Goal: Information Seeking & Learning: Learn about a topic

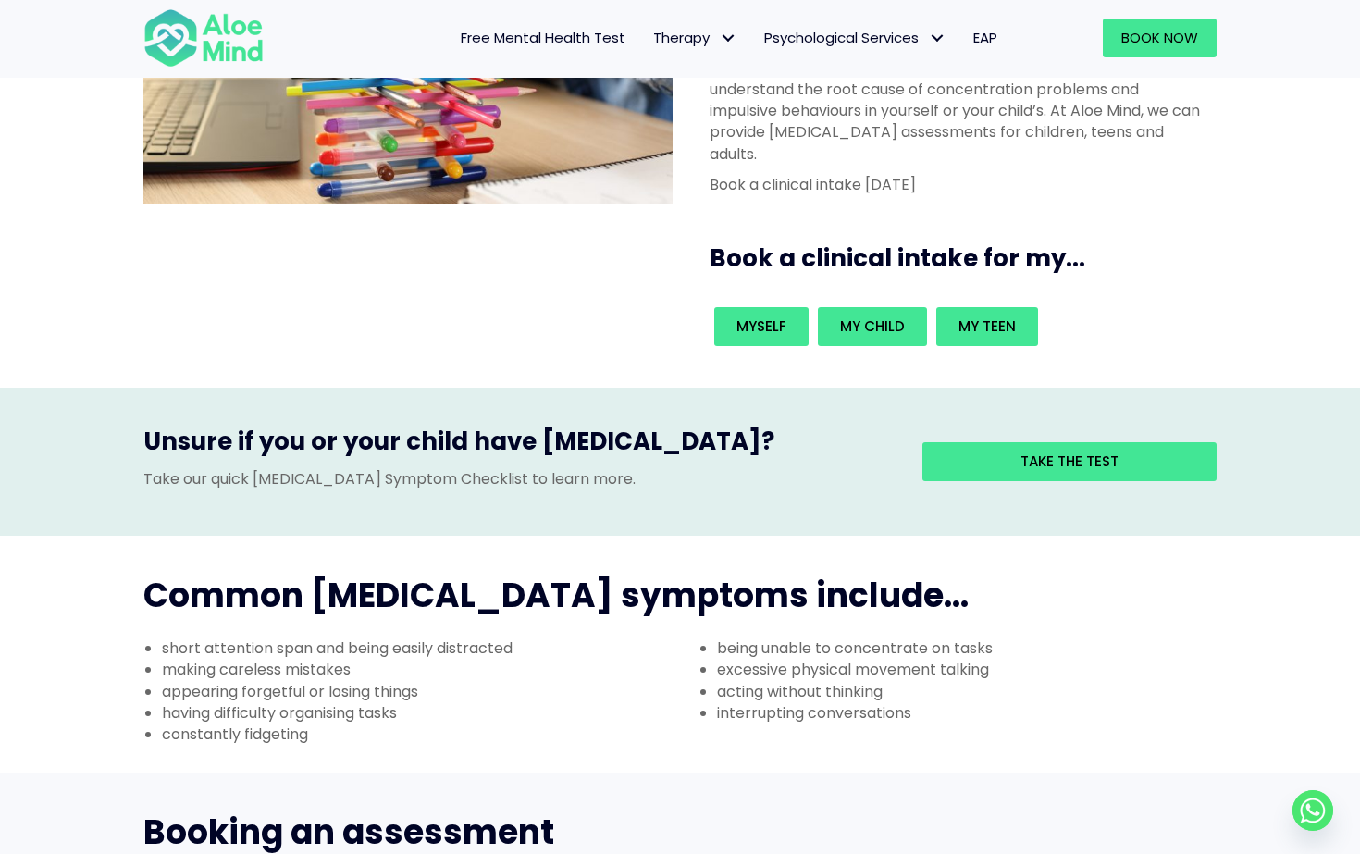
scroll to position [254, 0]
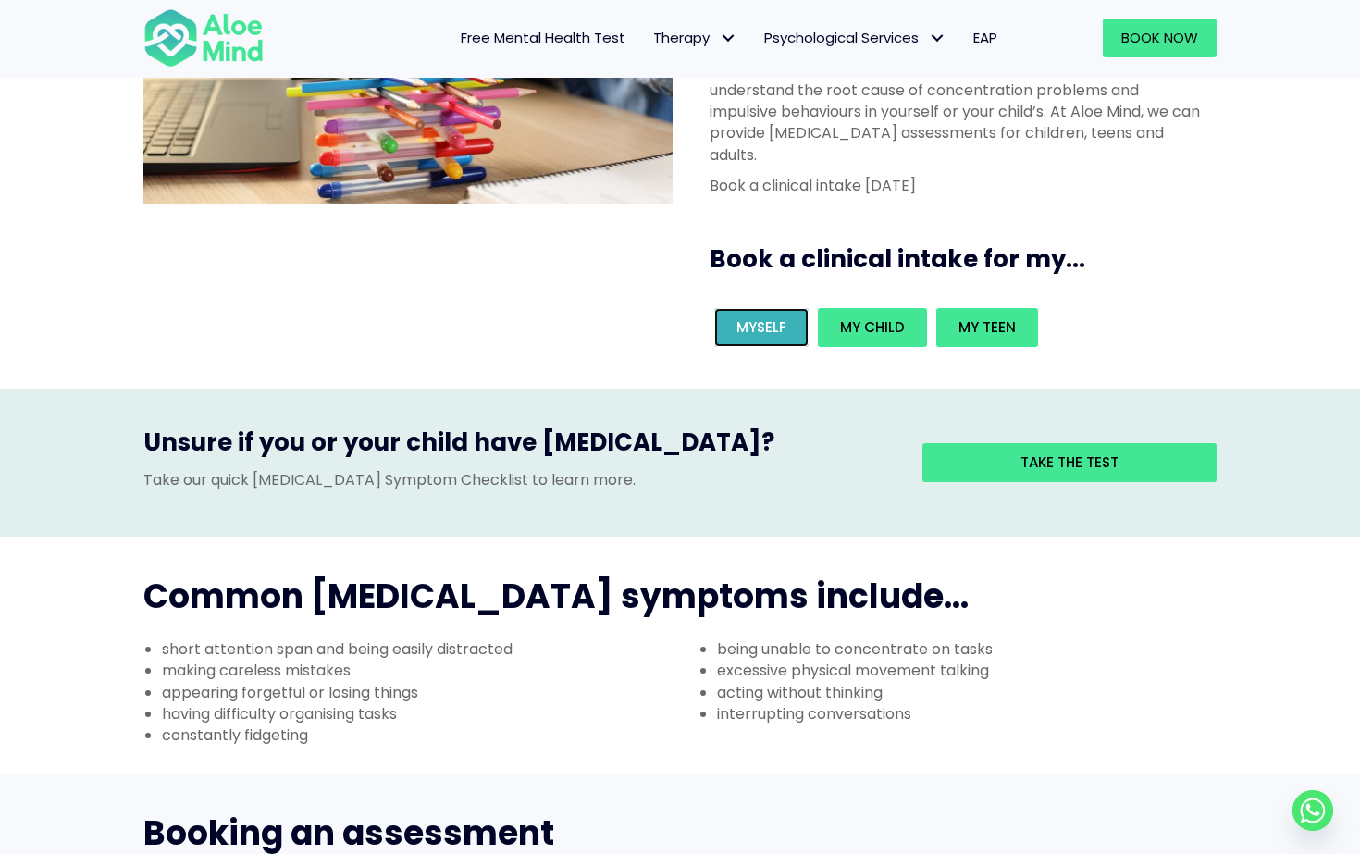
click at [733, 308] on link "Myself" at bounding box center [761, 327] width 94 height 39
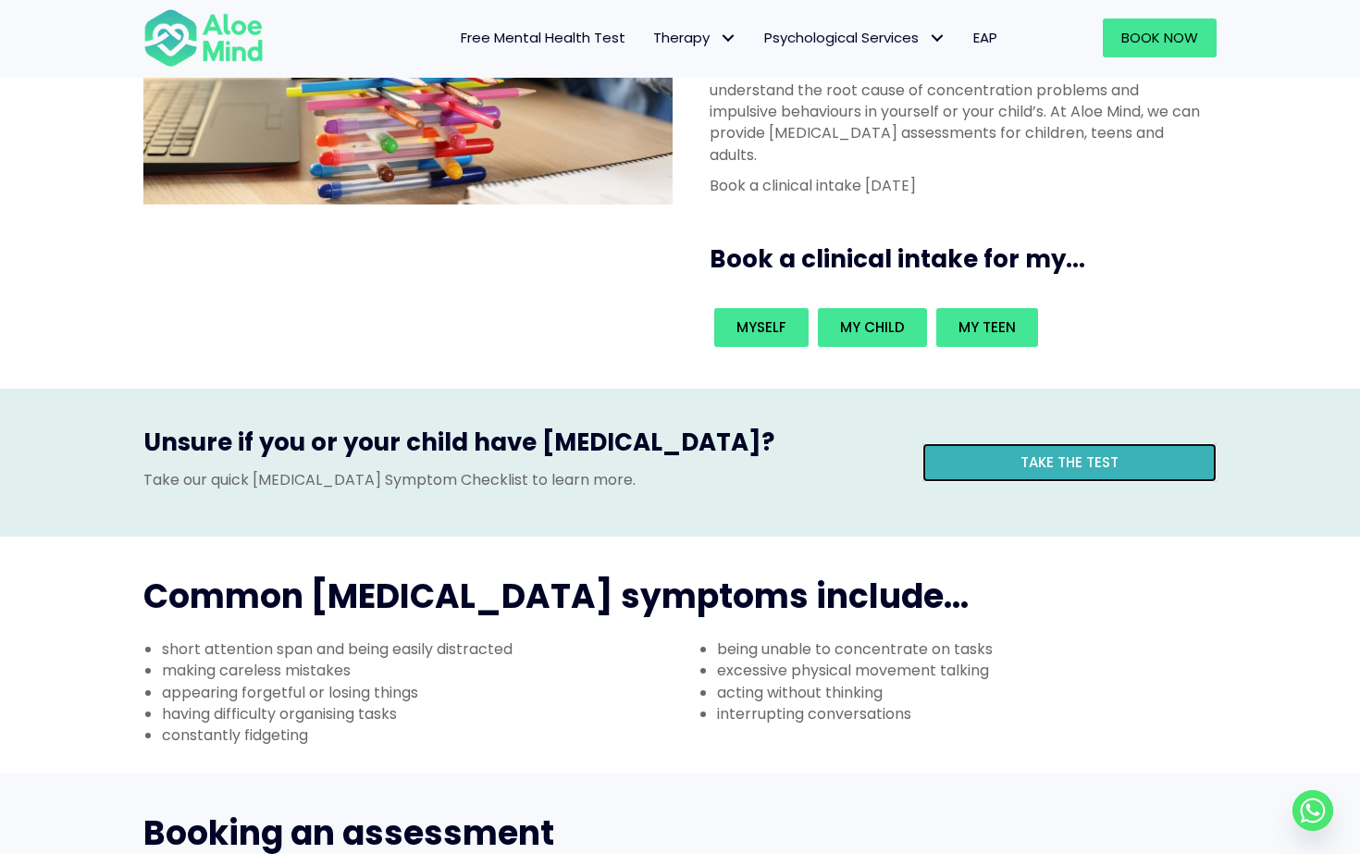
click at [1053, 443] on link "Take the test" at bounding box center [1070, 462] width 294 height 39
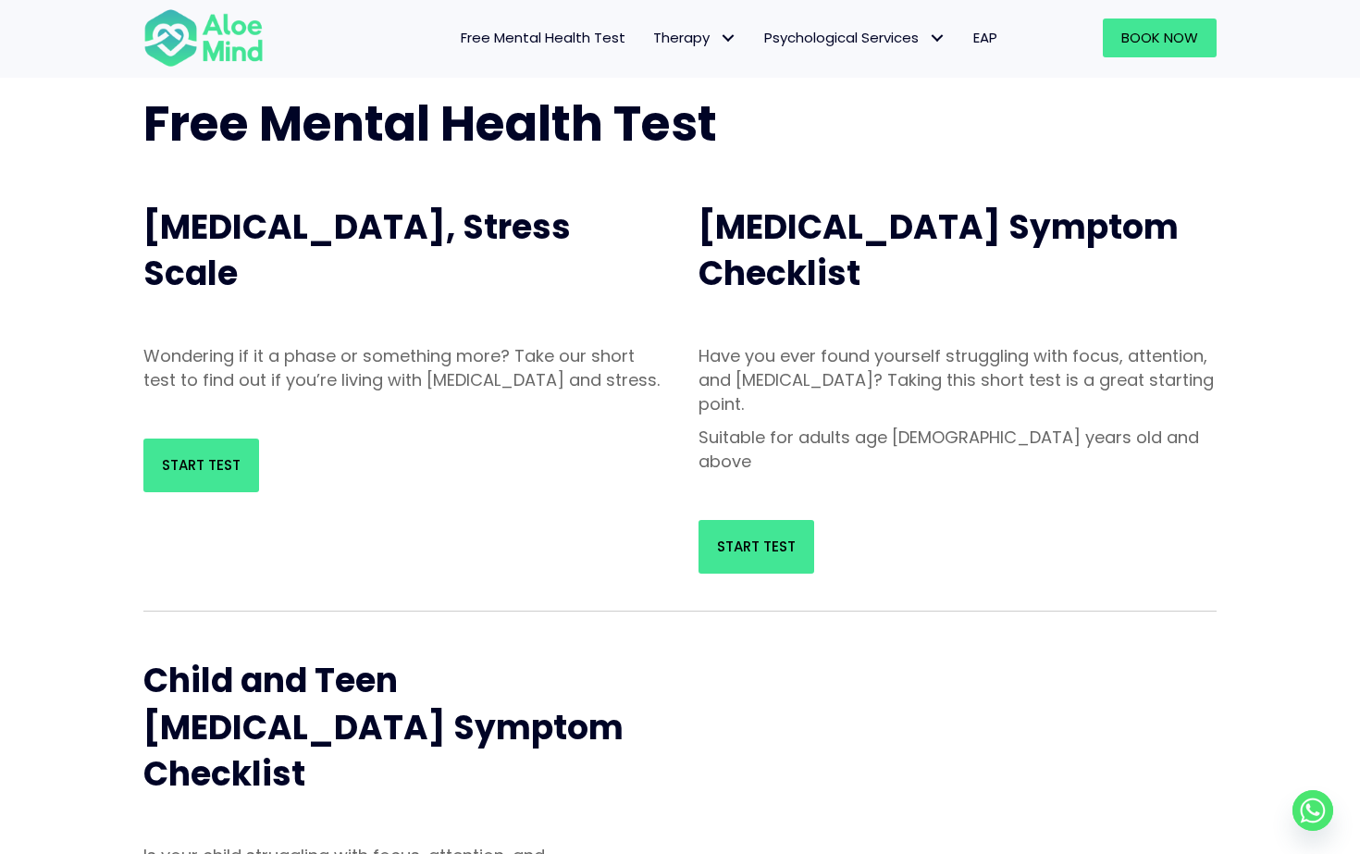
scroll to position [135, 0]
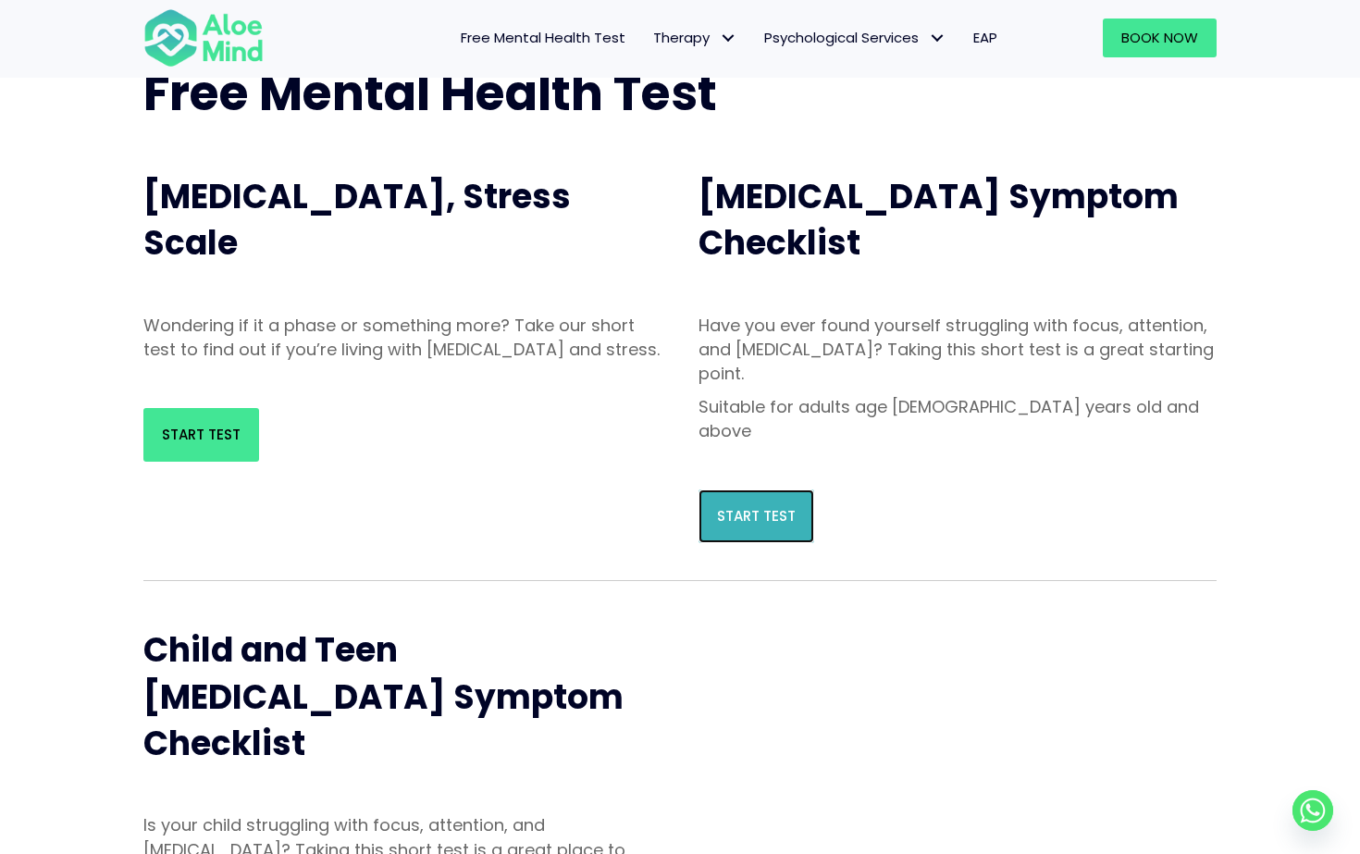
click at [771, 489] on link "Start Test" at bounding box center [757, 516] width 116 height 54
